Goal: Task Accomplishment & Management: Use online tool/utility

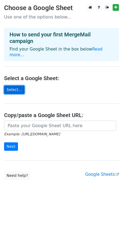
click at [19, 86] on link "Select..." at bounding box center [14, 90] width 20 height 8
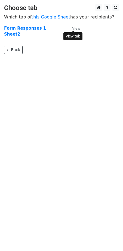
click at [76, 28] on small "View" at bounding box center [76, 28] width 8 height 4
click at [75, 55] on body "Choose tab Which tab of this Google Sheet has your recipients? Form Responses 1…" at bounding box center [61, 40] width 123 height 72
click at [75, 34] on small "View" at bounding box center [76, 34] width 8 height 4
click at [36, 83] on html "Choose tab Which tab of this Google Sheet has your recipients? Form Responses 1…" at bounding box center [61, 125] width 123 height 251
click at [78, 27] on small "View" at bounding box center [76, 28] width 8 height 4
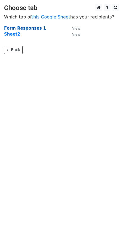
click at [27, 28] on strong "Form Responses 1" at bounding box center [25, 28] width 42 height 5
